Goal: Task Accomplishment & Management: Manage account settings

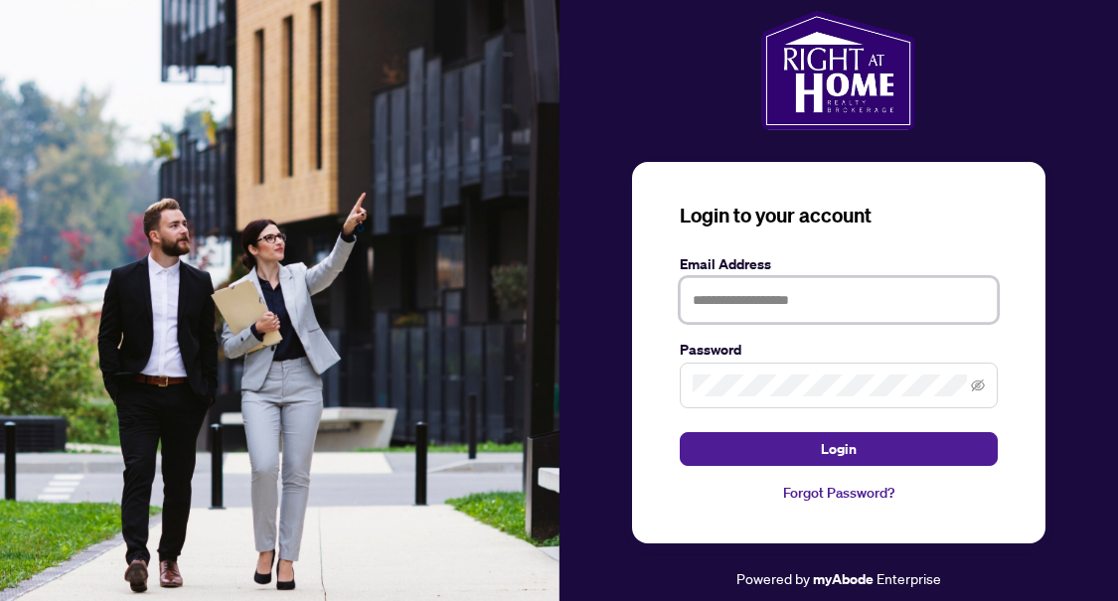
click at [737, 308] on input "text" at bounding box center [839, 300] width 318 height 46
type input "**********"
click at [680, 432] on button "Login" at bounding box center [839, 449] width 318 height 34
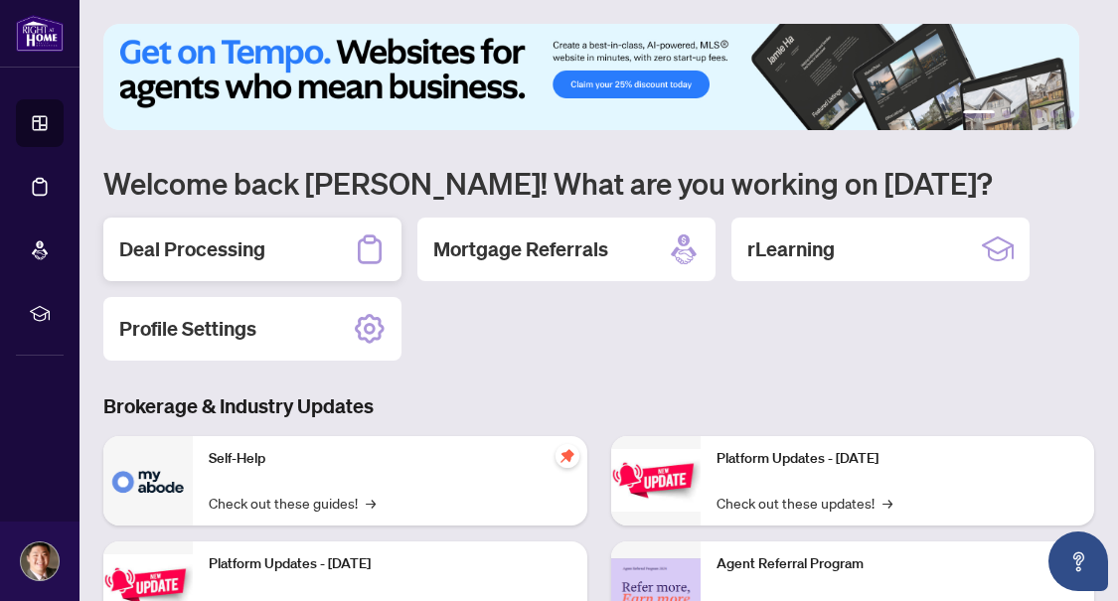
click at [216, 257] on h2 "Deal Processing" at bounding box center [192, 249] width 146 height 28
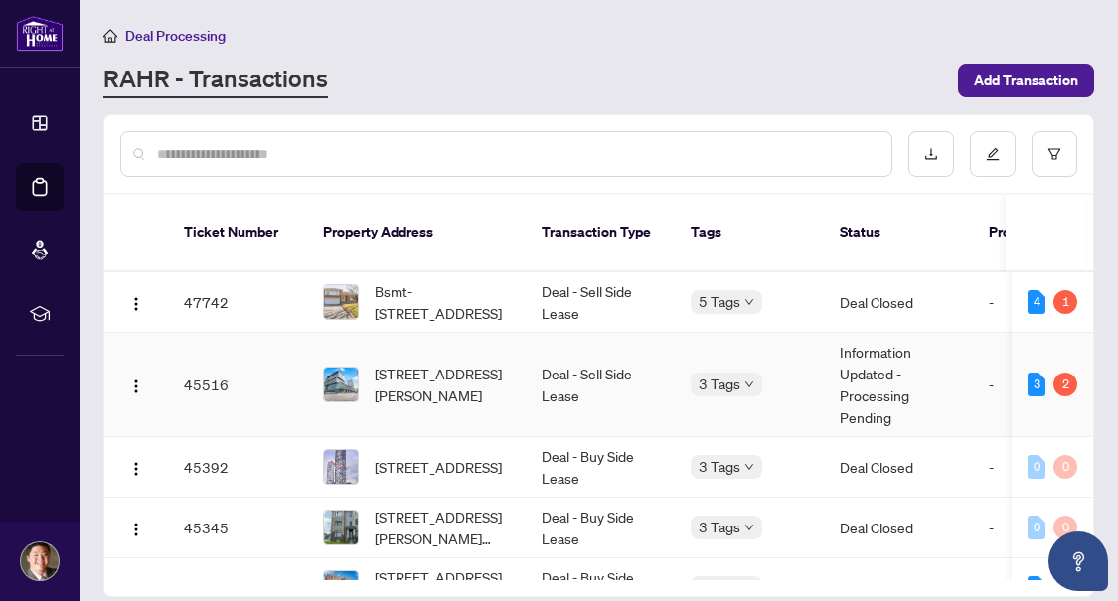
click at [451, 380] on span "[STREET_ADDRESS][PERSON_NAME]" at bounding box center [442, 385] width 135 height 44
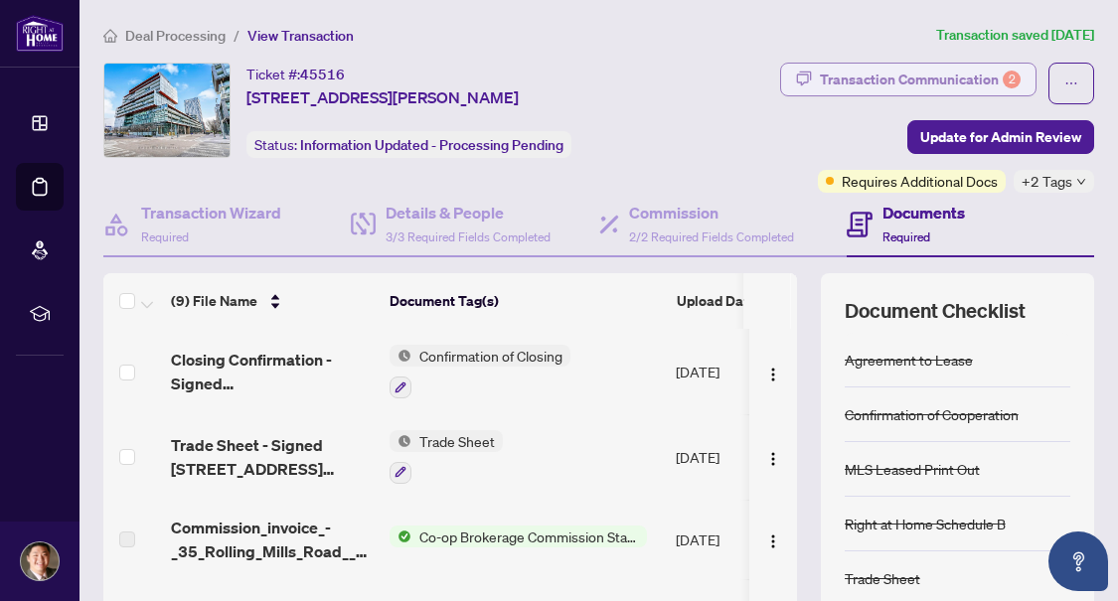
click at [950, 72] on div "Transaction Communication 2" at bounding box center [920, 80] width 201 height 32
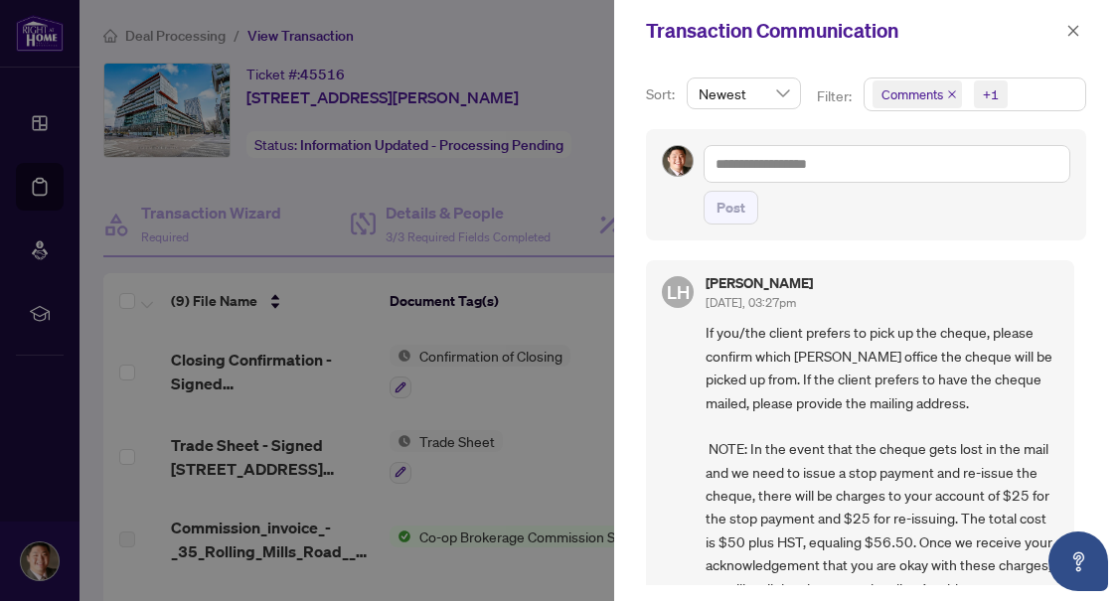
scroll to position [199, 0]
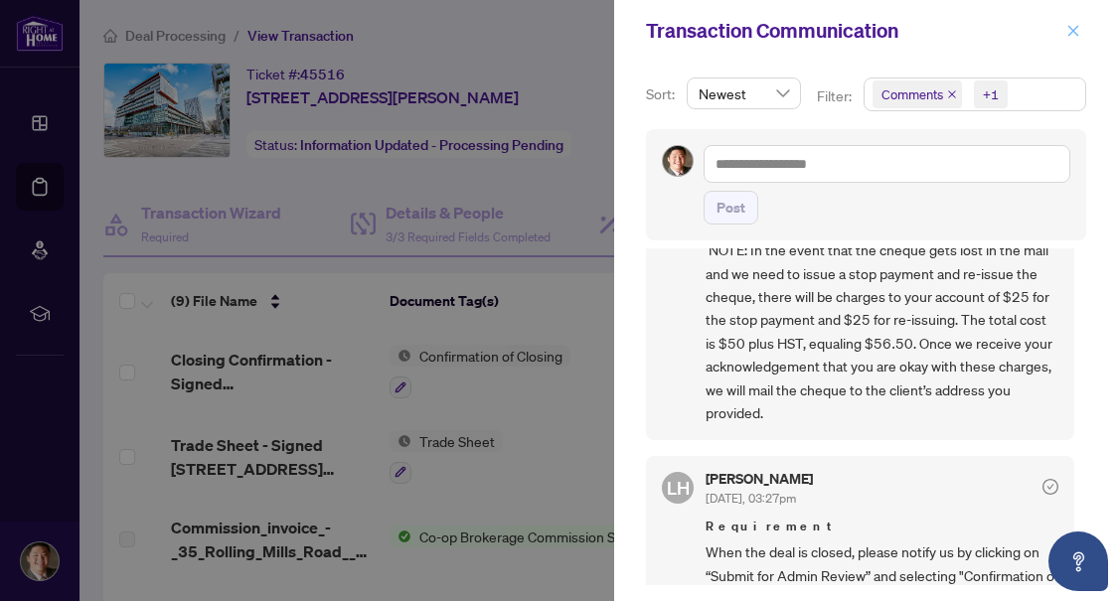
click at [1067, 24] on icon "close" at bounding box center [1073, 31] width 14 height 14
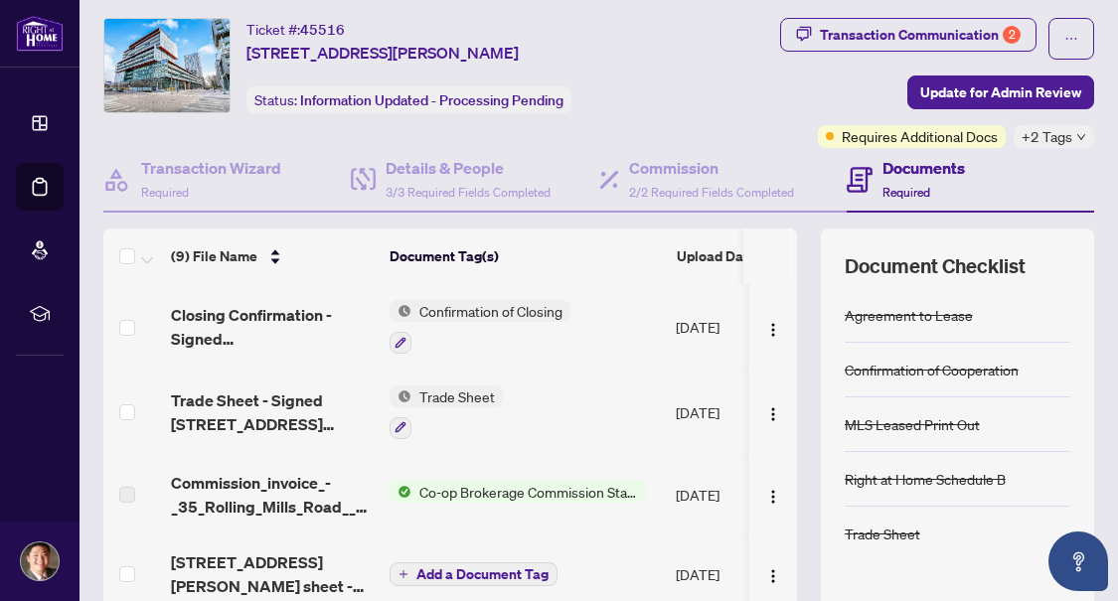
scroll to position [0, 0]
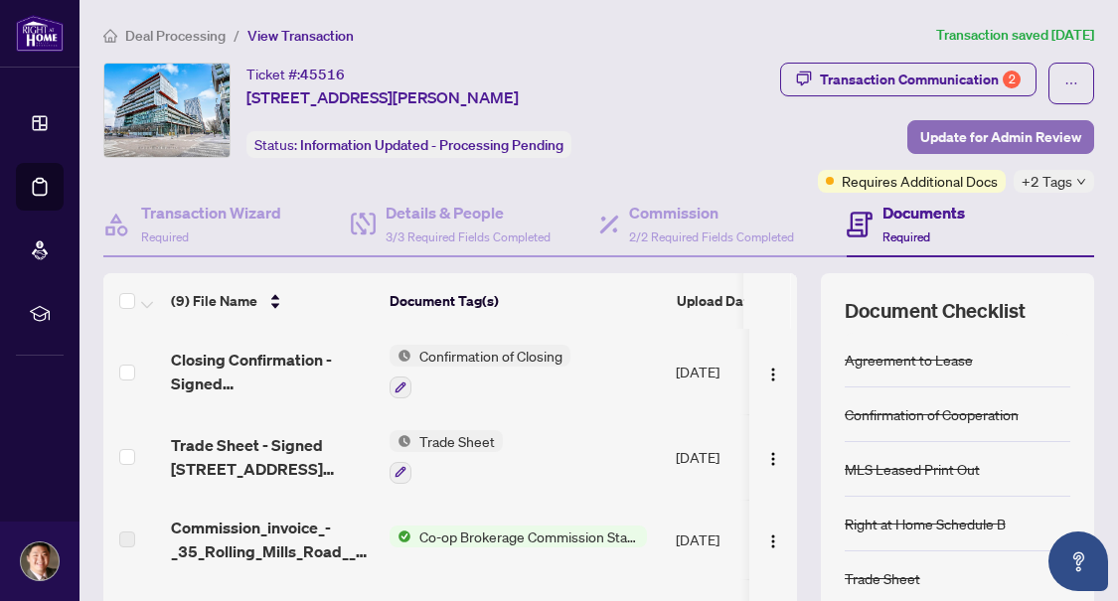
click at [957, 131] on span "Update for Admin Review" at bounding box center [1000, 137] width 161 height 32
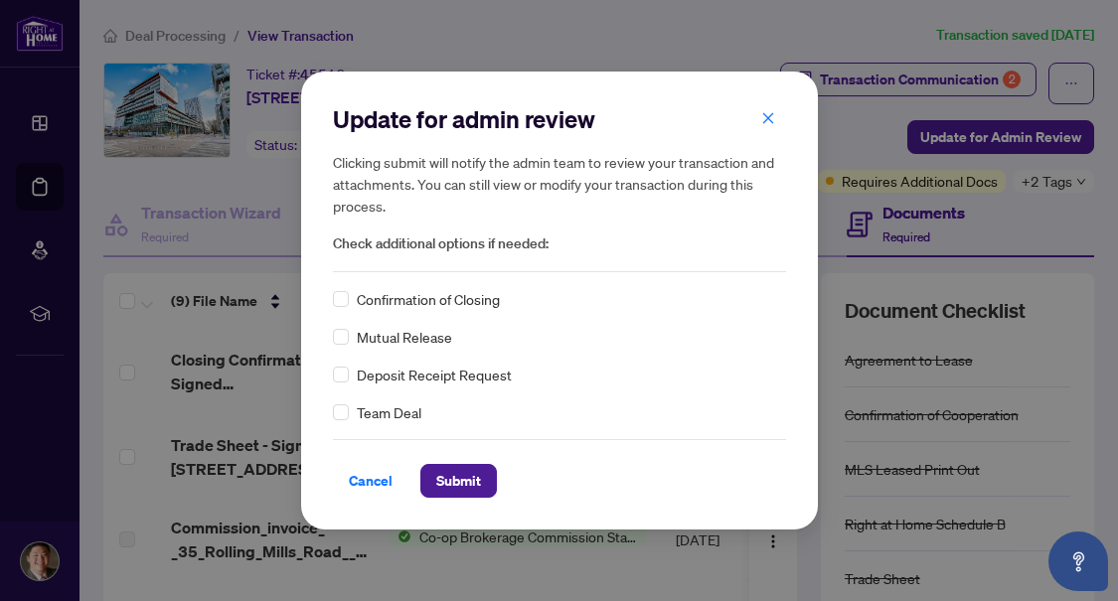
click at [446, 304] on span "Confirmation of Closing" at bounding box center [428, 299] width 143 height 22
click at [456, 474] on span "Submit" at bounding box center [458, 481] width 45 height 32
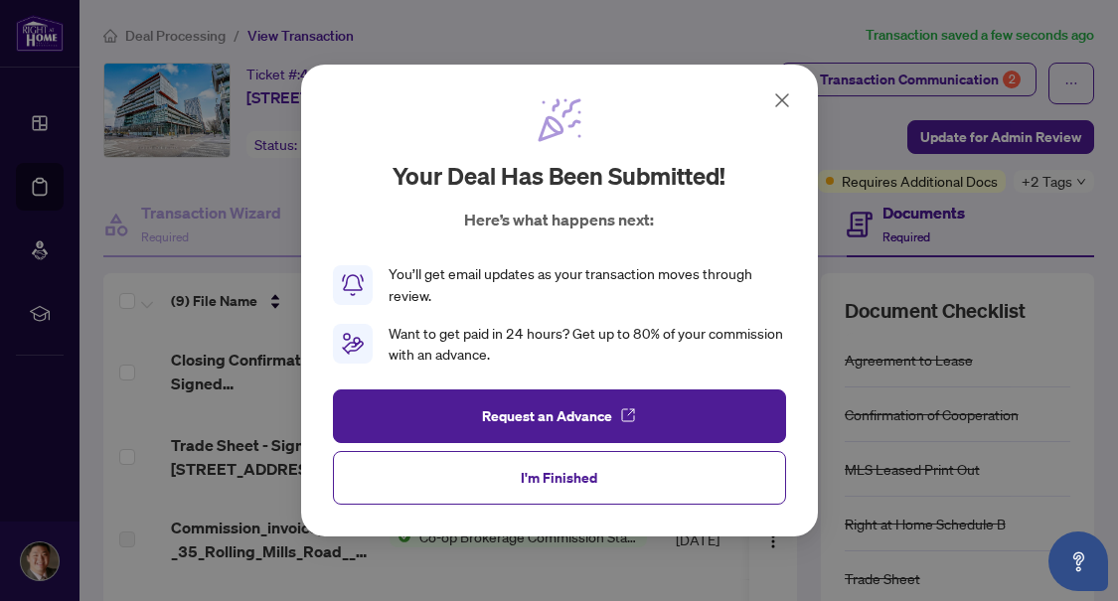
click at [782, 94] on icon at bounding box center [782, 100] width 24 height 24
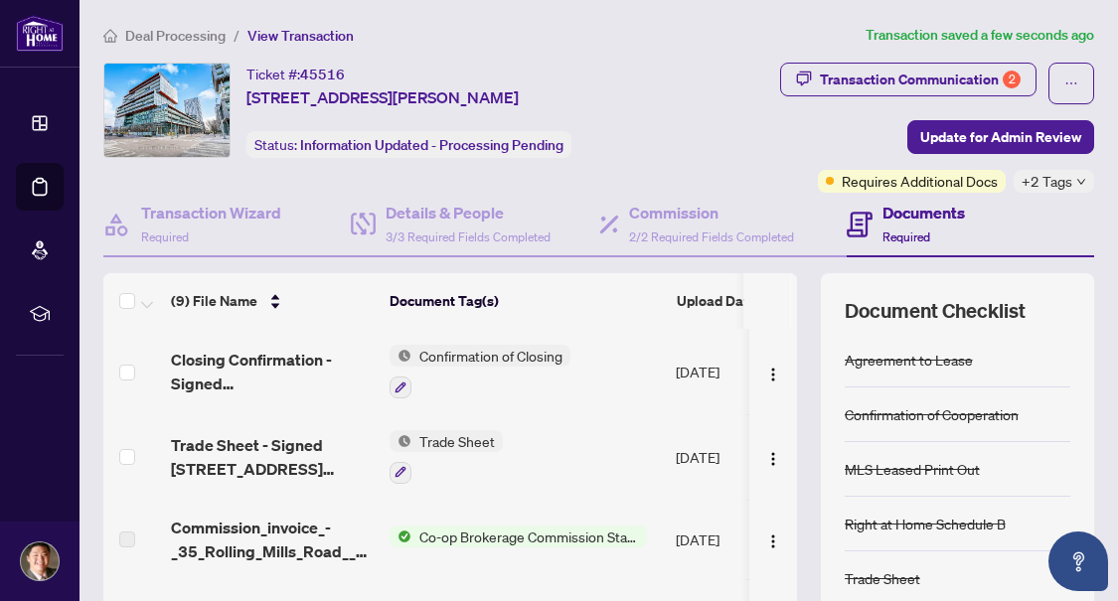
click at [519, 66] on div "Ticket #: 45516 [STREET_ADDRESS][PERSON_NAME]" at bounding box center [382, 86] width 272 height 47
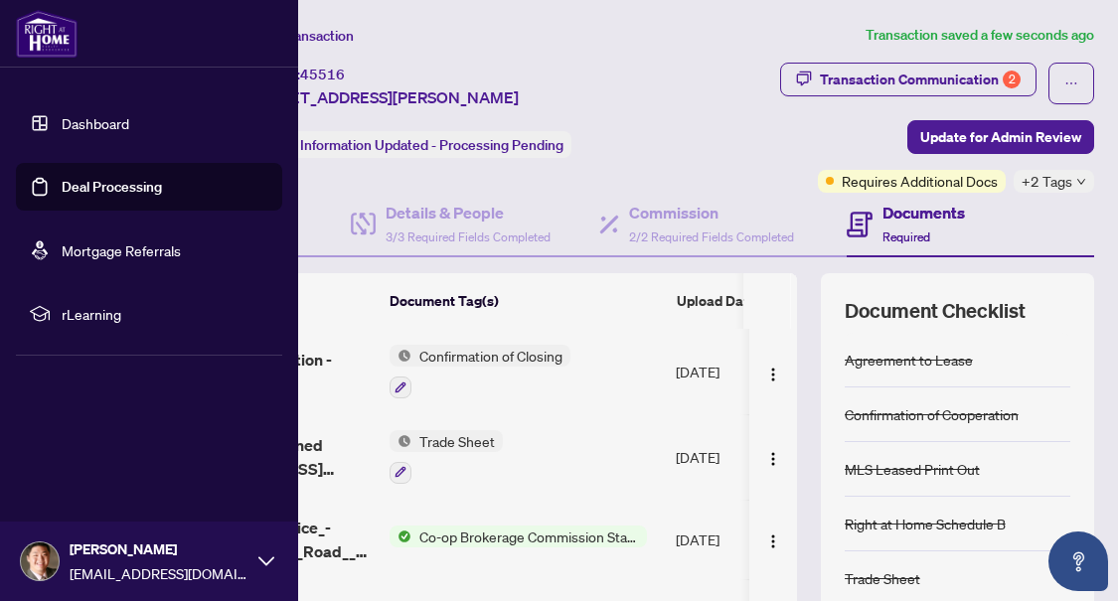
click at [85, 192] on link "Deal Processing" at bounding box center [112, 187] width 100 height 18
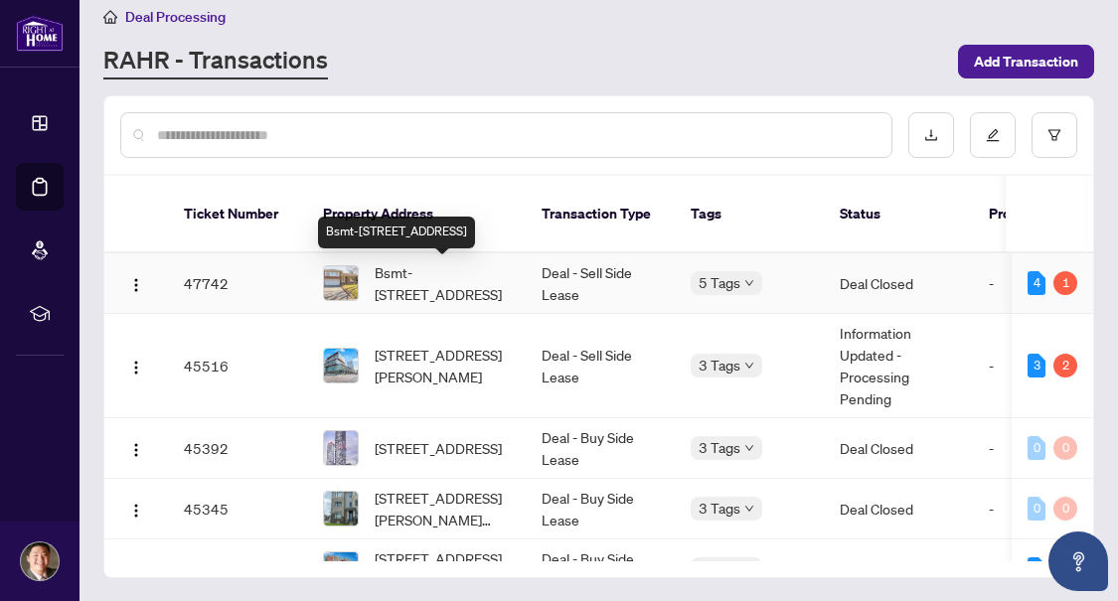
click at [495, 270] on span "Bsmt-[STREET_ADDRESS]" at bounding box center [442, 283] width 135 height 44
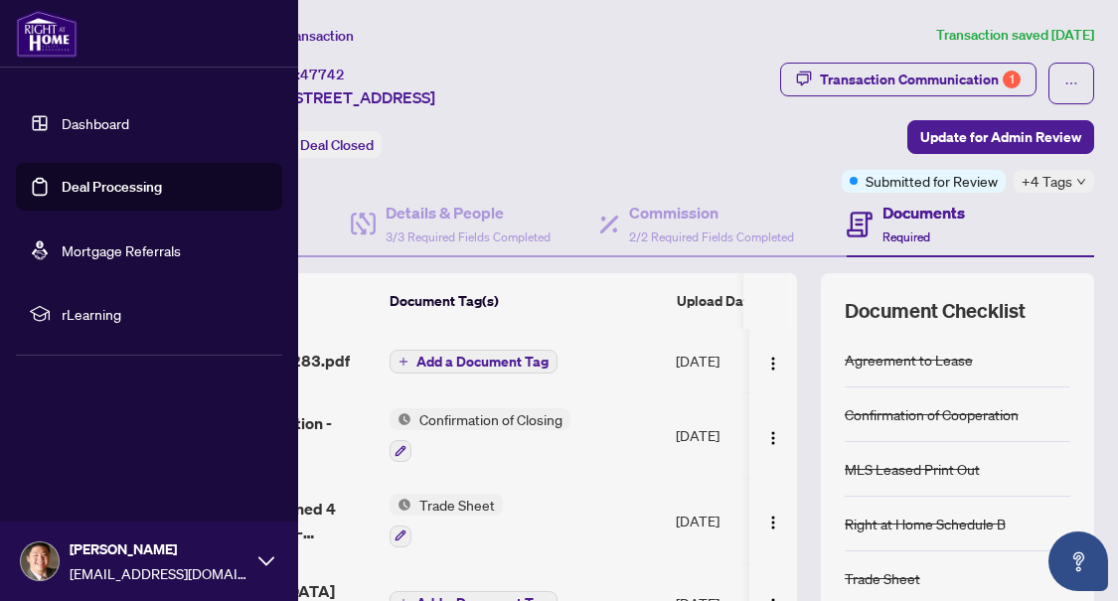
drag, startPoint x: 92, startPoint y: 183, endPoint x: 225, endPoint y: 217, distance: 136.4
click at [92, 184] on link "Deal Processing" at bounding box center [112, 187] width 100 height 18
